Goal: Task Accomplishment & Management: Complete application form

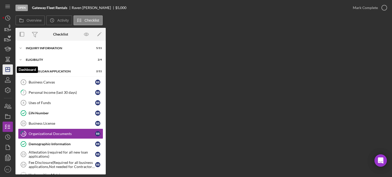
click at [9, 70] on icon "Icon/Dashboard" at bounding box center [7, 69] width 13 height 13
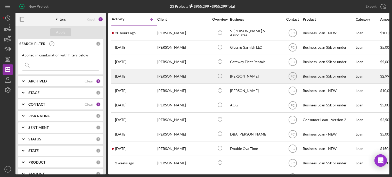
click at [182, 78] on div "[PERSON_NAME]" at bounding box center [183, 77] width 52 height 14
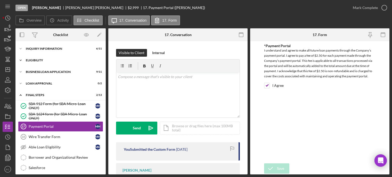
click at [48, 60] on div "Eligibility" at bounding box center [62, 60] width 73 height 3
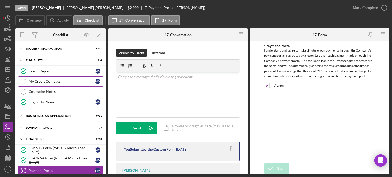
click at [46, 79] on div "My Credit Compass" at bounding box center [62, 81] width 67 height 4
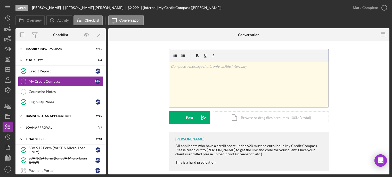
click at [195, 83] on div "v Color teal Color pink Remove color Add row above Add row below Add column bef…" at bounding box center [248, 84] width 159 height 45
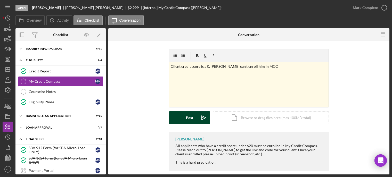
click at [192, 116] on div "Post" at bounding box center [189, 117] width 7 height 13
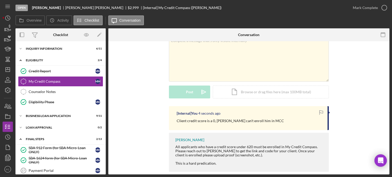
scroll to position [34, 0]
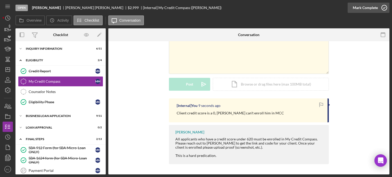
click at [383, 7] on icon "button" at bounding box center [384, 7] width 13 height 13
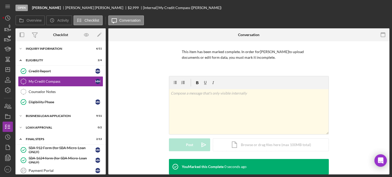
scroll to position [104, 0]
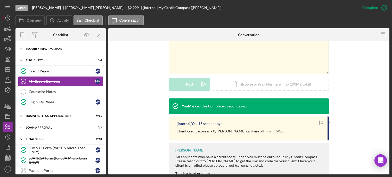
click at [50, 49] on div "INQUIRY INFORMATION" at bounding box center [62, 48] width 73 height 3
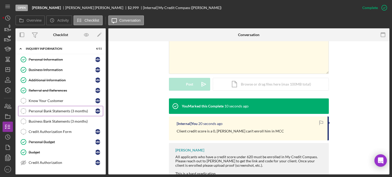
click at [44, 111] on div "Personal Bank Statements (3 months)" at bounding box center [62, 111] width 67 height 4
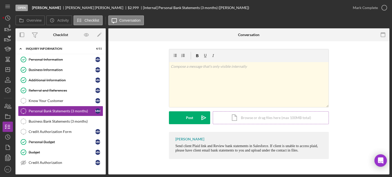
click at [249, 119] on div "Icon/Document Browse or drag files here (max 100MB total) Tap to choose files o…" at bounding box center [271, 117] width 116 height 13
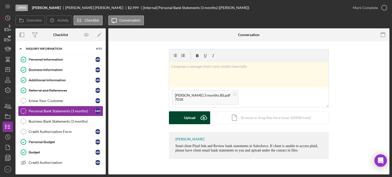
click at [182, 118] on button "Upload Icon/Upload" at bounding box center [189, 117] width 41 height 13
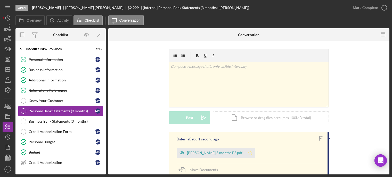
click at [245, 152] on icon "Icon/Star" at bounding box center [250, 153] width 10 height 10
click at [384, 9] on icon "button" at bounding box center [384, 7] width 13 height 13
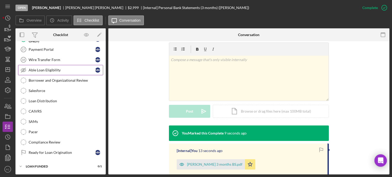
scroll to position [160, 0]
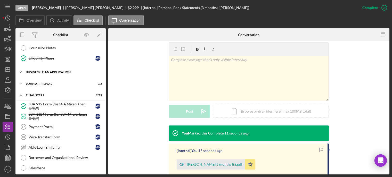
click at [58, 75] on div "Icon/Expander BUSINESS LOAN APPLICATION 9 / 11" at bounding box center [60, 72] width 90 height 10
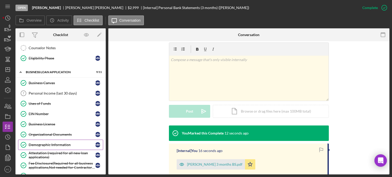
scroll to position [212, 0]
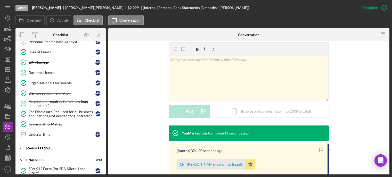
click at [41, 145] on div "Icon/Expander Loan Approval 0 / 2" at bounding box center [60, 148] width 90 height 10
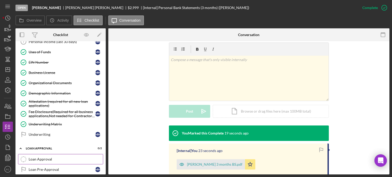
click at [57, 155] on link "Loan Approval Loan Approval" at bounding box center [60, 159] width 85 height 10
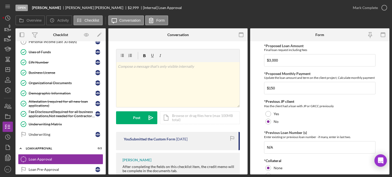
scroll to position [61, 0]
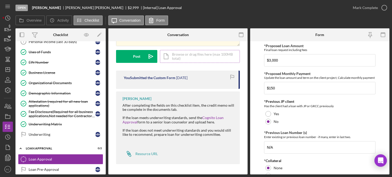
click at [181, 56] on div "Icon/Document Browse or drag files here (max 100MB total) Tap to choose files o…" at bounding box center [200, 56] width 80 height 13
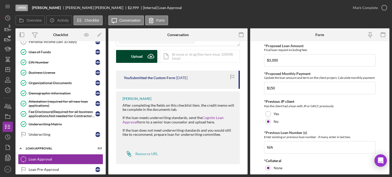
click at [137, 59] on div "Upload" at bounding box center [137, 56] width 12 height 13
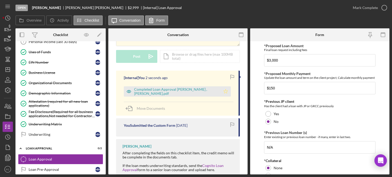
click at [226, 92] on polygon "button" at bounding box center [226, 91] width 4 height 4
click at [384, 6] on icon "button" at bounding box center [384, 7] width 13 height 13
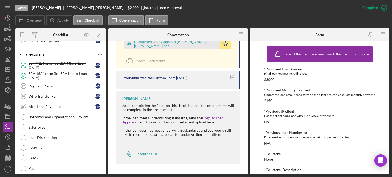
scroll to position [377, 0]
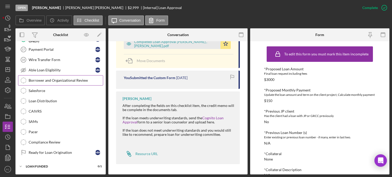
click at [54, 82] on div "Borrower and Organizational Review" at bounding box center [66, 80] width 74 height 4
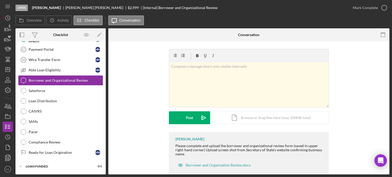
scroll to position [11, 0]
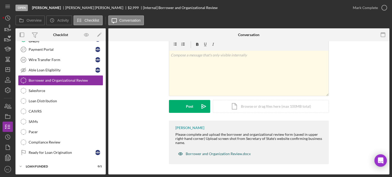
click at [192, 156] on div "Borrower and Organization Review.docx" at bounding box center [218, 154] width 65 height 4
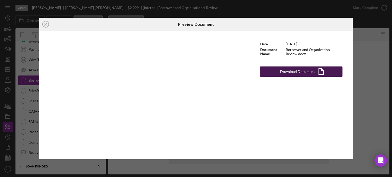
click at [293, 72] on div "Download Document" at bounding box center [297, 72] width 35 height 10
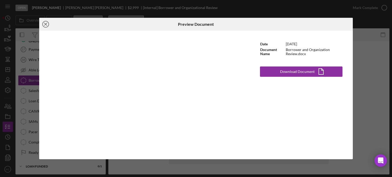
click at [48, 22] on circle at bounding box center [46, 24] width 6 height 6
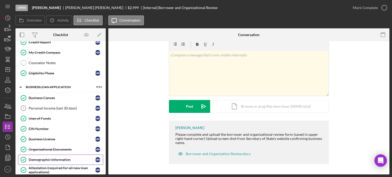
scroll to position [119, 0]
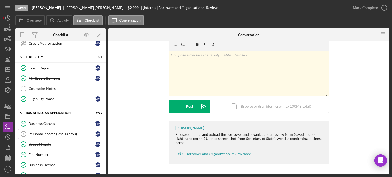
click at [45, 135] on div "Personal Income (last 30 days)" at bounding box center [62, 134] width 67 height 4
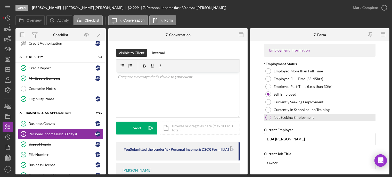
click at [268, 119] on div at bounding box center [268, 118] width 6 height 6
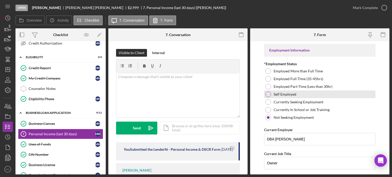
click at [267, 95] on div at bounding box center [268, 95] width 6 height 6
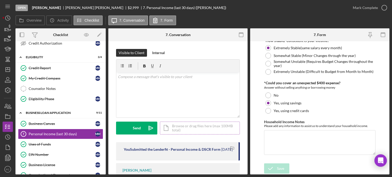
click at [181, 128] on div "Icon/Document Browse or drag files here (max 100MB total) Tap to choose files o…" at bounding box center [200, 128] width 80 height 13
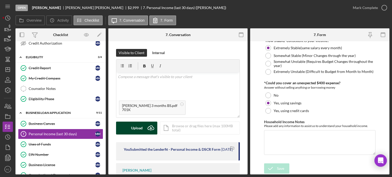
click at [137, 131] on div "Upload" at bounding box center [137, 128] width 12 height 13
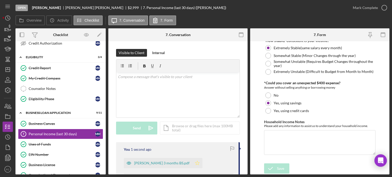
click at [195, 165] on polygon "button" at bounding box center [197, 163] width 4 height 4
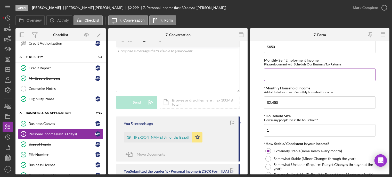
scroll to position [81, 0]
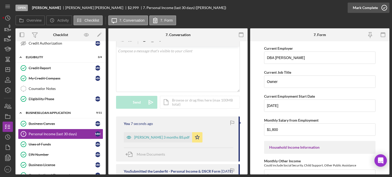
click at [383, 6] on icon "button" at bounding box center [384, 7] width 13 height 13
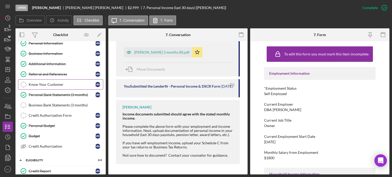
scroll to position [0, 0]
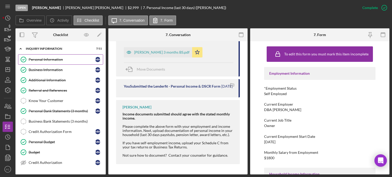
click at [47, 61] on div "Personal Information" at bounding box center [62, 60] width 67 height 4
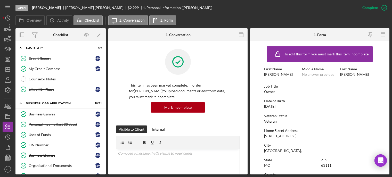
scroll to position [155, 0]
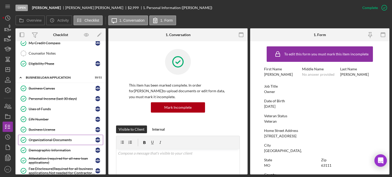
click at [59, 141] on div "Organizational Documents" at bounding box center [62, 140] width 67 height 4
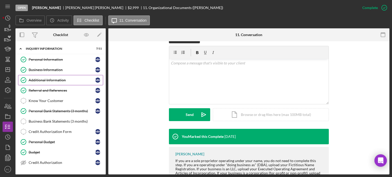
click at [47, 84] on link "Additional Information Additional Information M M" at bounding box center [60, 80] width 85 height 10
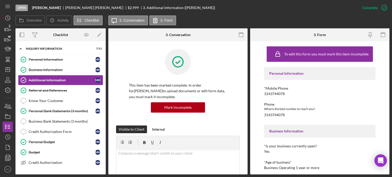
drag, startPoint x: 50, startPoint y: 58, endPoint x: 151, endPoint y: 70, distance: 101.7
click at [50, 58] on div "Personal Information" at bounding box center [62, 60] width 67 height 4
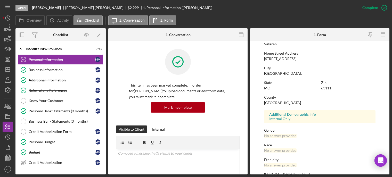
scroll to position [52, 0]
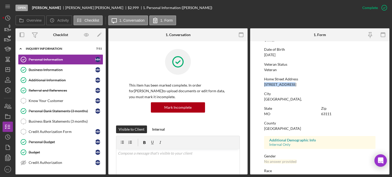
drag, startPoint x: 263, startPoint y: 85, endPoint x: 285, endPoint y: 86, distance: 21.4
click at [291, 86] on form "To edit this form you must mark this item incomplete First Name [PERSON_NAME] M…" at bounding box center [319, 107] width 139 height 133
copy div "[STREET_ADDRESS]"
drag, startPoint x: 56, startPoint y: 70, endPoint x: 62, endPoint y: 70, distance: 6.4
click at [56, 70] on div "Business Information" at bounding box center [62, 70] width 67 height 4
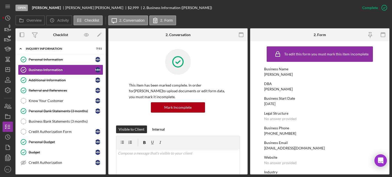
drag, startPoint x: 262, startPoint y: 103, endPoint x: 284, endPoint y: 103, distance: 21.9
click at [285, 103] on form "To edit this form you must mark this item incomplete Business Name [PERSON_NAME…" at bounding box center [319, 107] width 139 height 133
copy div "[DATE]"
drag, startPoint x: 43, startPoint y: 88, endPoint x: 96, endPoint y: 88, distance: 53.9
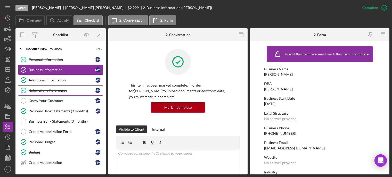
click at [43, 88] on link "Referral and References [PERSON_NAME] and References M M" at bounding box center [60, 90] width 85 height 10
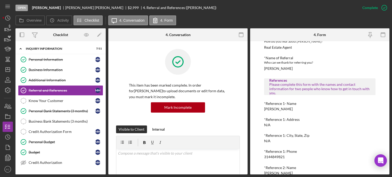
scroll to position [103, 0]
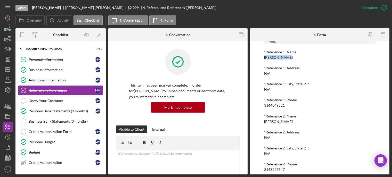
drag, startPoint x: 267, startPoint y: 57, endPoint x: 291, endPoint y: 59, distance: 24.0
click at [291, 59] on div "To edit this form you must mark this item incomplete Referral *Referral Type Ho…" at bounding box center [319, 107] width 139 height 133
copy div "[PERSON_NAME]"
drag, startPoint x: 264, startPoint y: 107, endPoint x: 286, endPoint y: 106, distance: 22.2
click at [286, 106] on div "*Reference 1: Phone [PHONE_NUMBER]" at bounding box center [319, 103] width 111 height 10
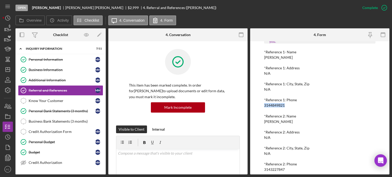
copy div "3144849821"
drag, startPoint x: 264, startPoint y: 122, endPoint x: 290, endPoint y: 122, distance: 25.5
click at [290, 122] on div "*Reference 2: Name [PERSON_NAME]" at bounding box center [319, 119] width 111 height 10
copy div "[PERSON_NAME]"
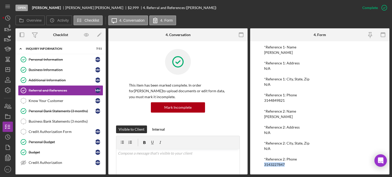
drag, startPoint x: 264, startPoint y: 165, endPoint x: 285, endPoint y: 164, distance: 21.1
click at [285, 164] on div "*Reference 2: Phone [PHONE_NUMBER]" at bounding box center [319, 162] width 111 height 10
copy div "3143227847"
